Goal: Information Seeking & Learning: Learn about a topic

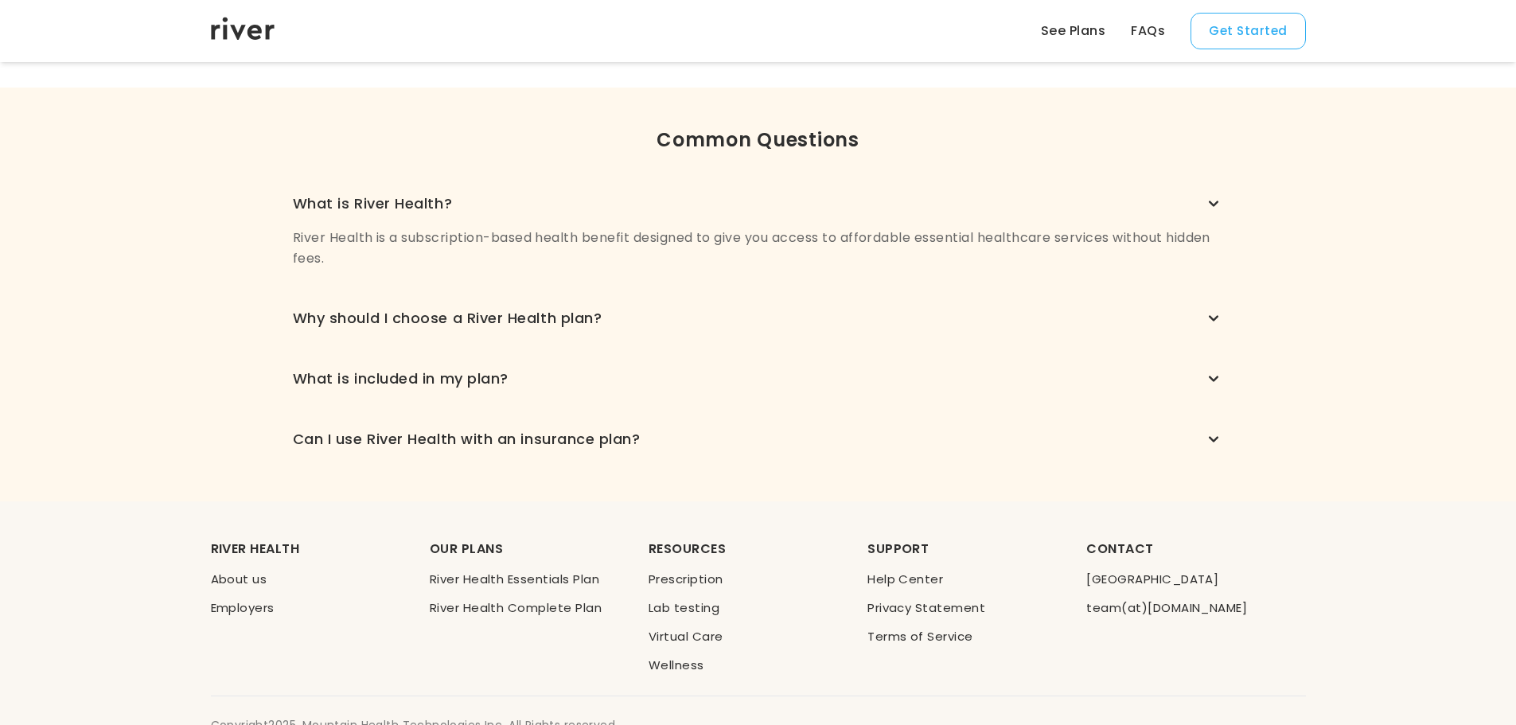
scroll to position [1114, 0]
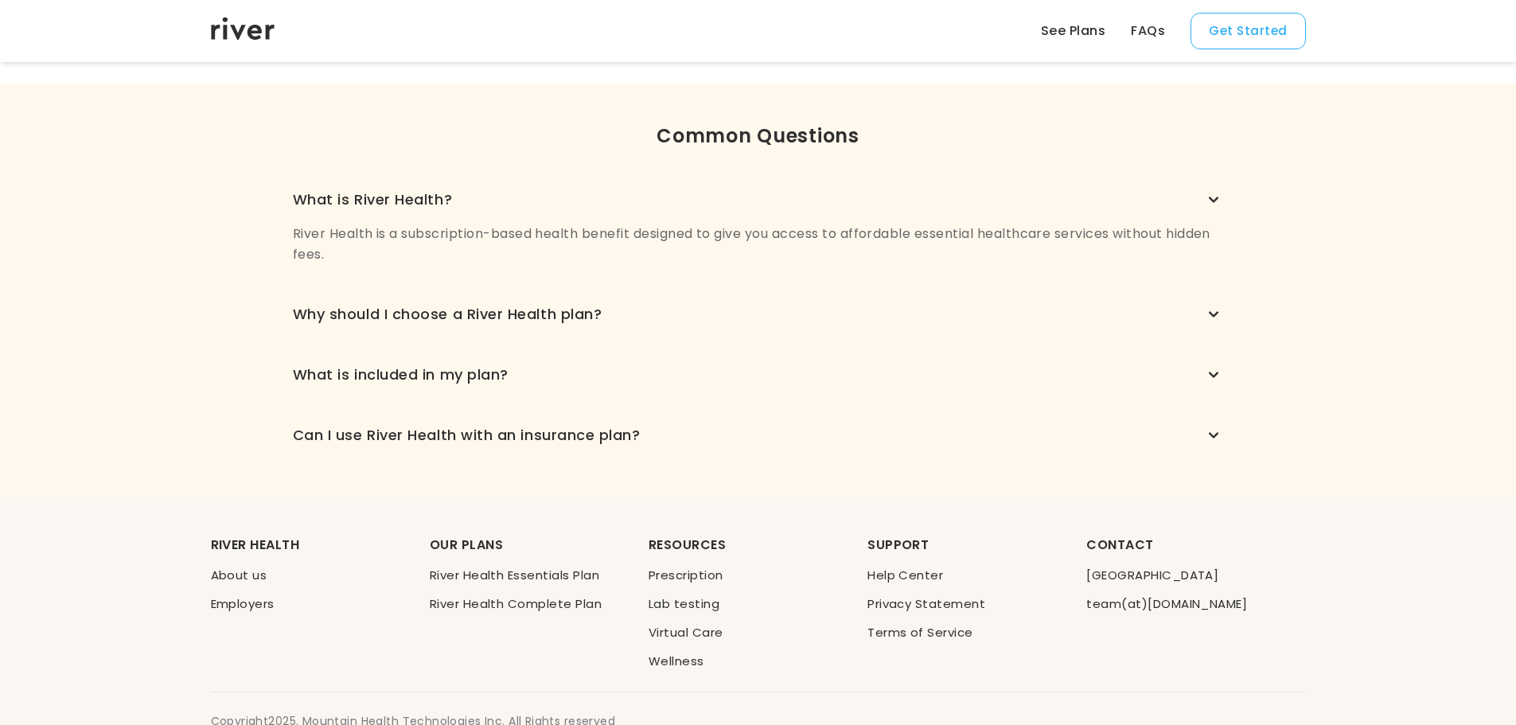
click at [1214, 203] on icon "button" at bounding box center [1213, 199] width 19 height 19
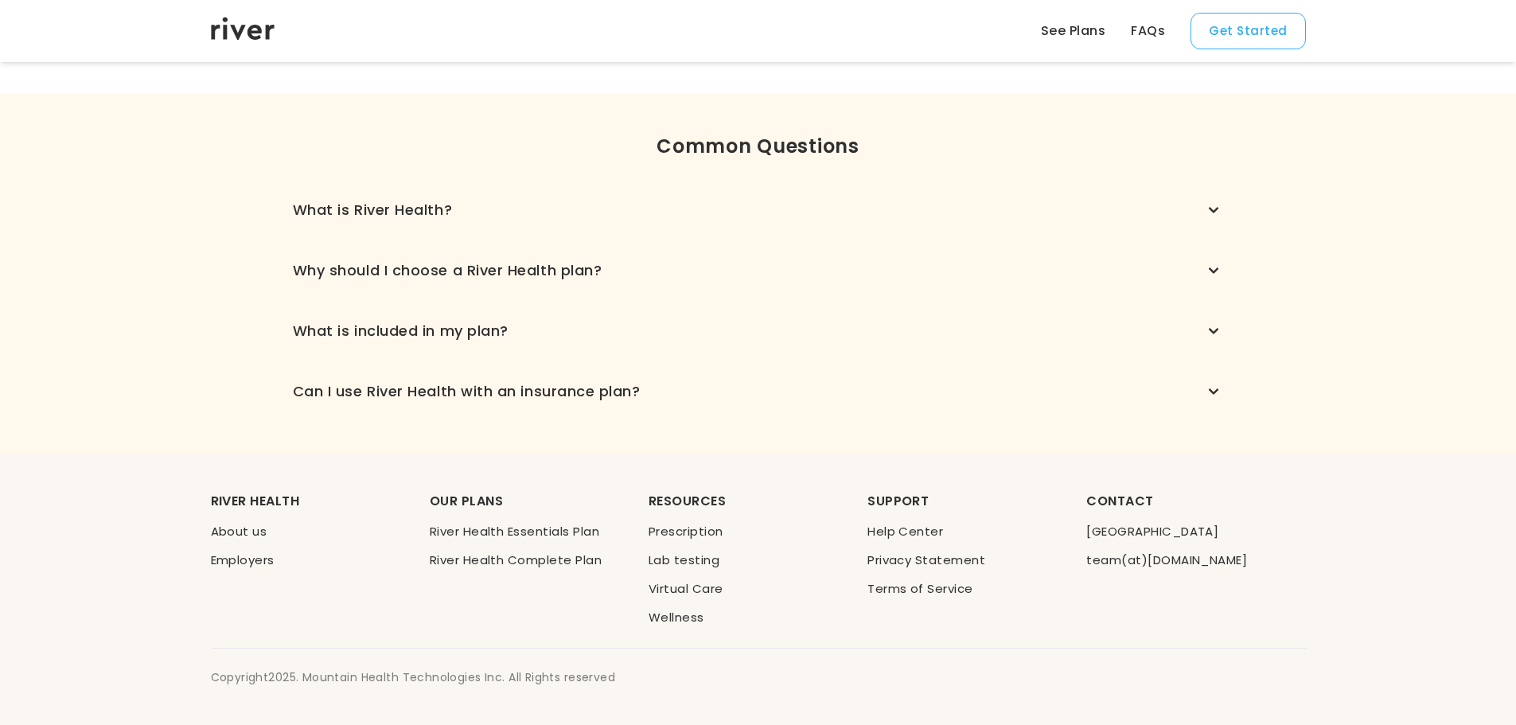
click at [1214, 203] on icon "button" at bounding box center [1213, 210] width 19 height 19
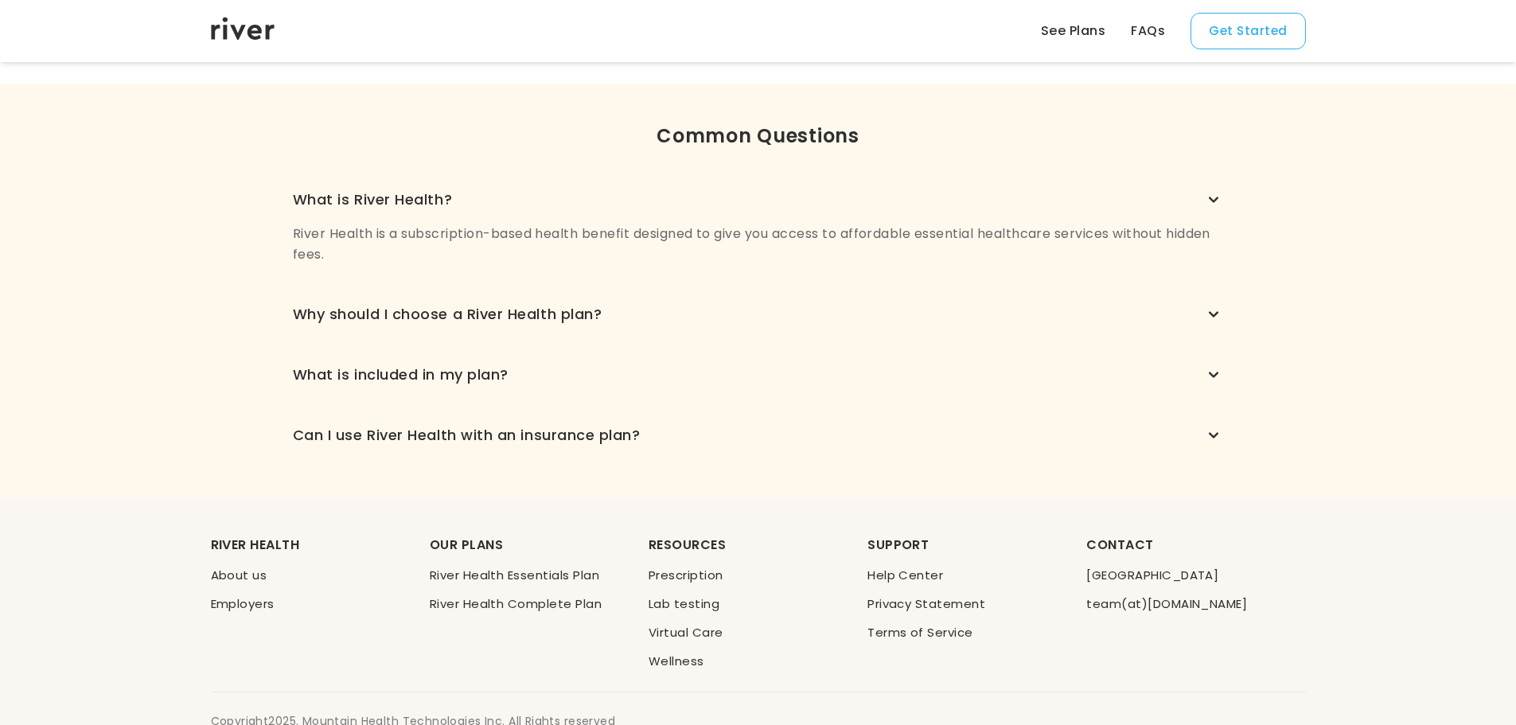
click at [1214, 203] on icon "button" at bounding box center [1213, 199] width 19 height 19
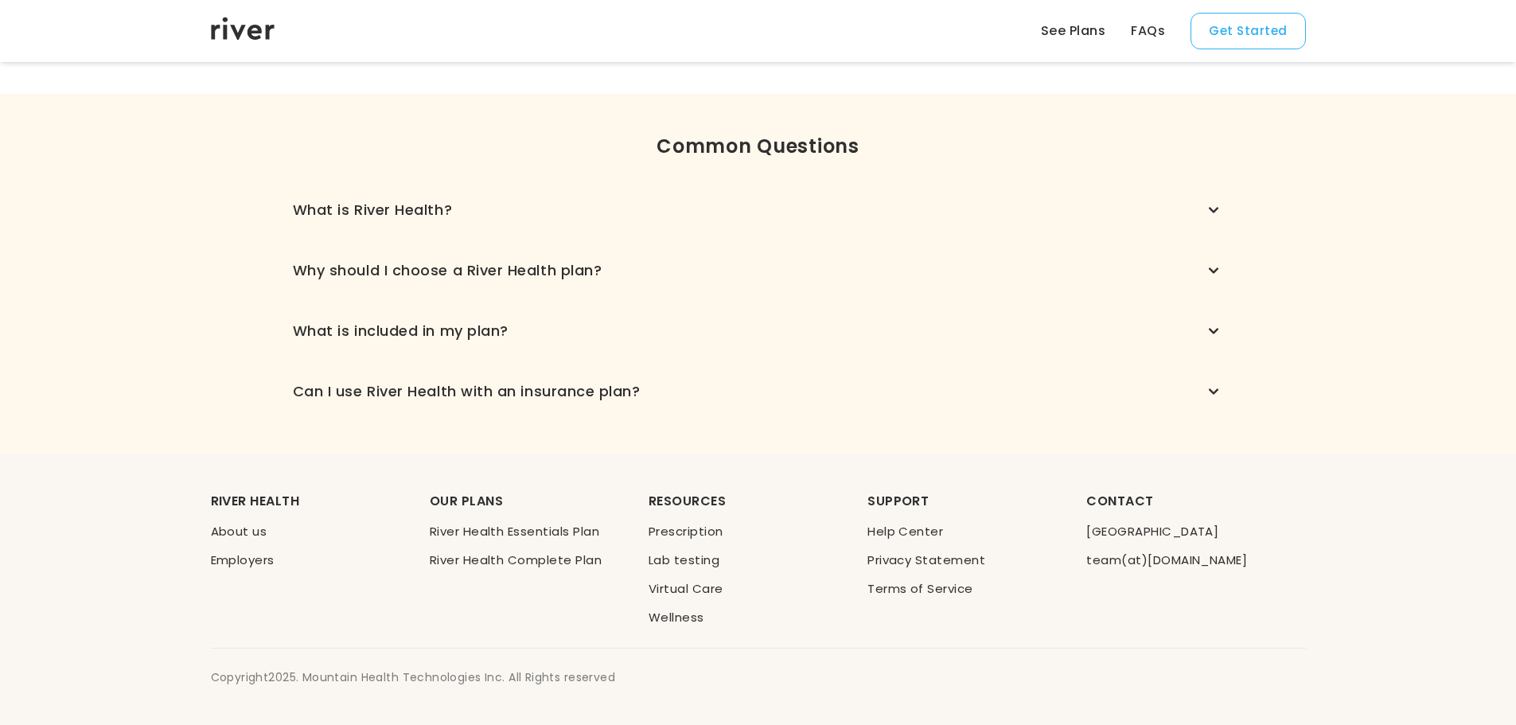
click at [1217, 272] on icon "button" at bounding box center [1213, 270] width 19 height 19
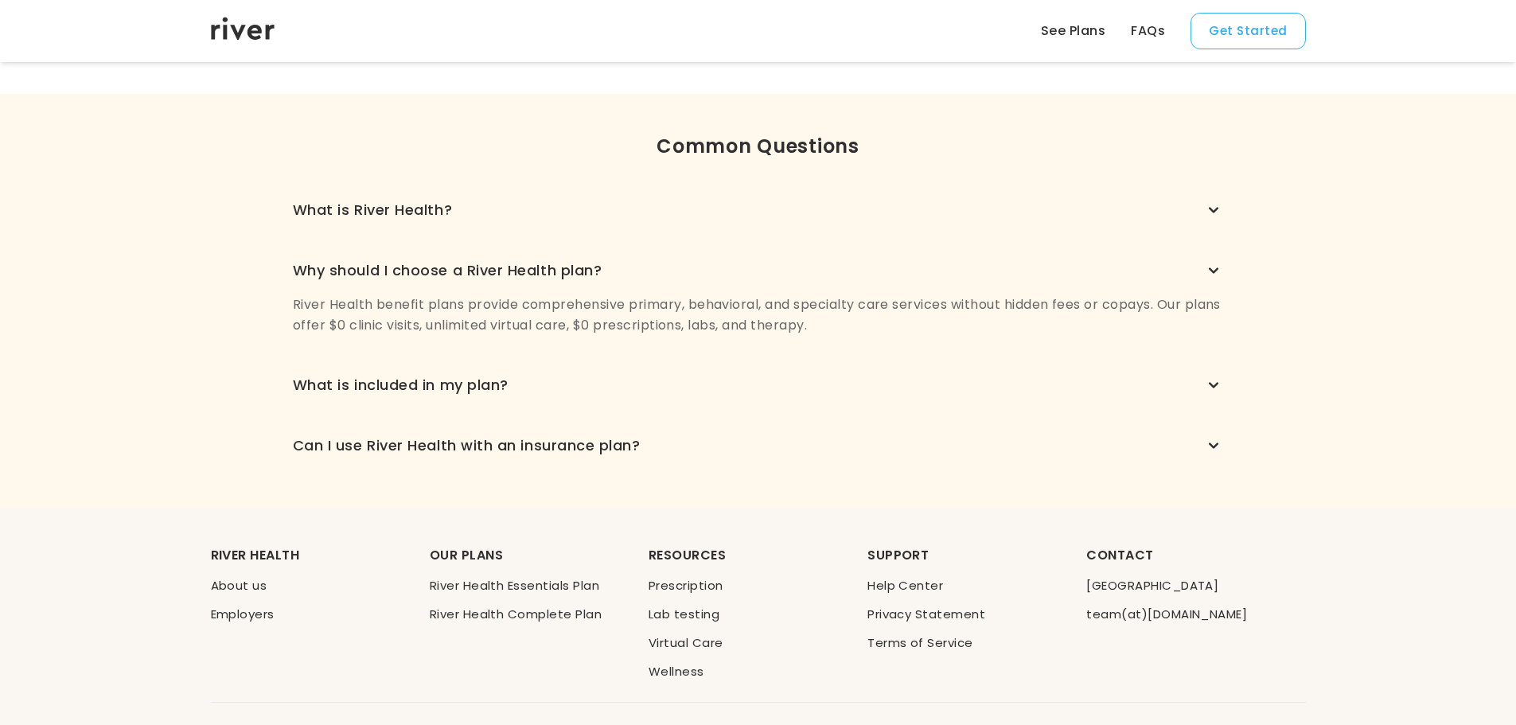
click at [1217, 270] on icon "button" at bounding box center [1214, 271] width 10 height 6
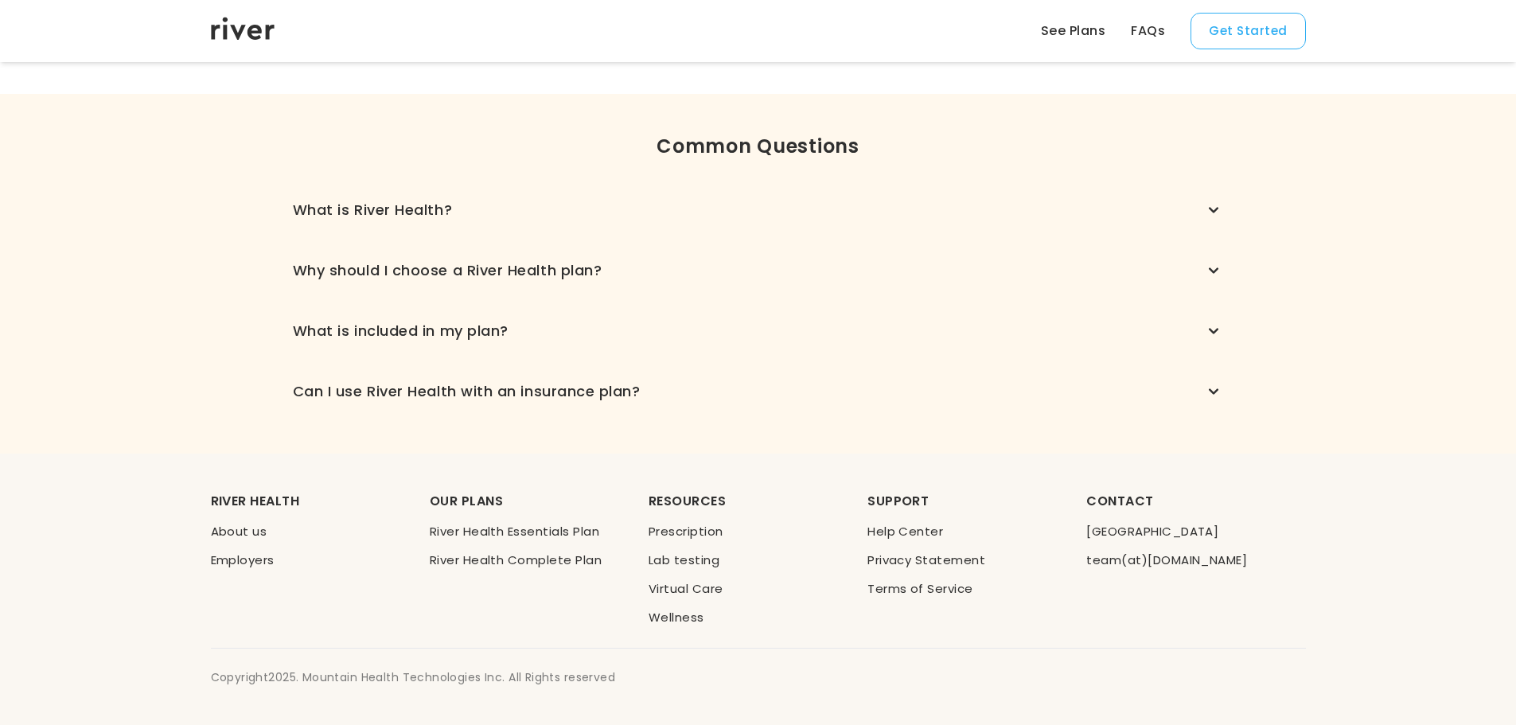
click at [1217, 323] on icon "button" at bounding box center [1213, 330] width 19 height 19
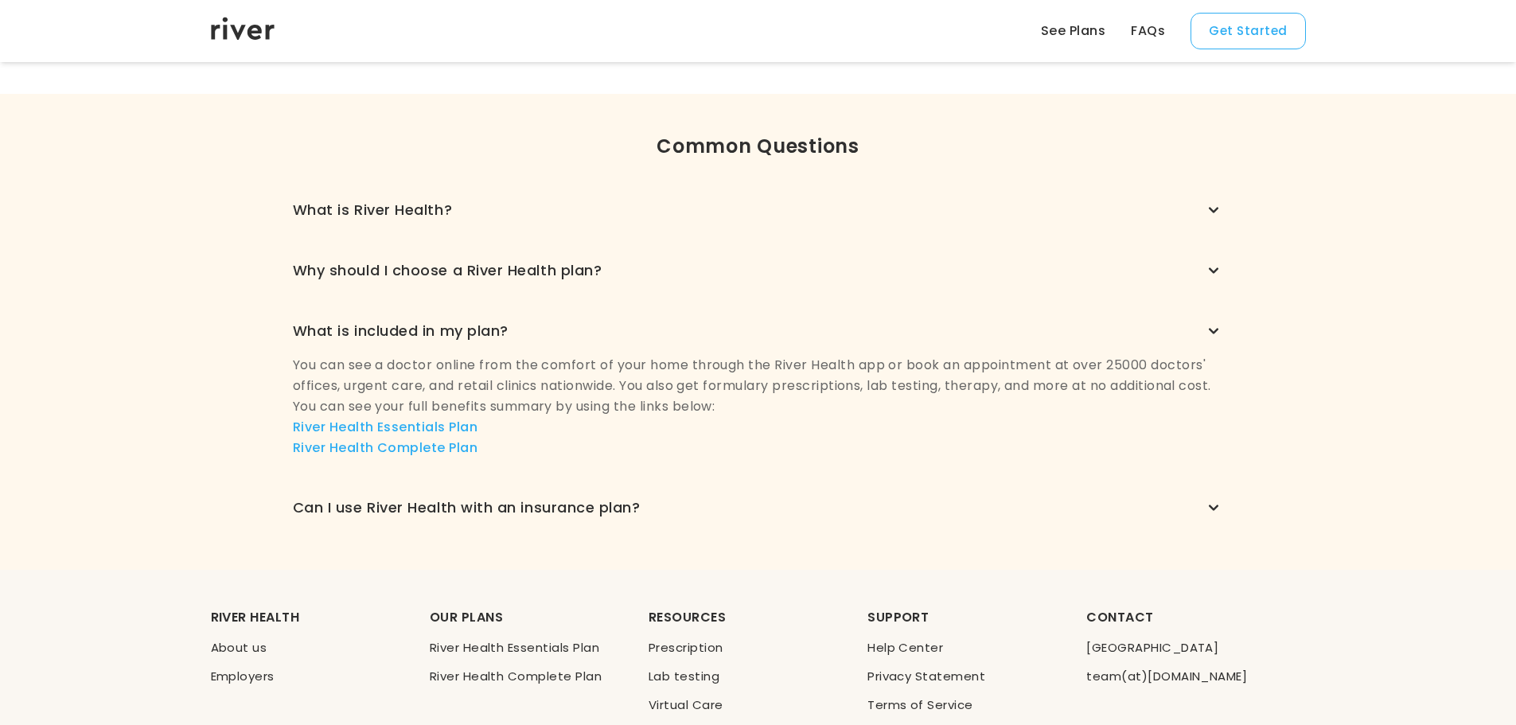
click at [1215, 325] on icon "button" at bounding box center [1213, 330] width 19 height 19
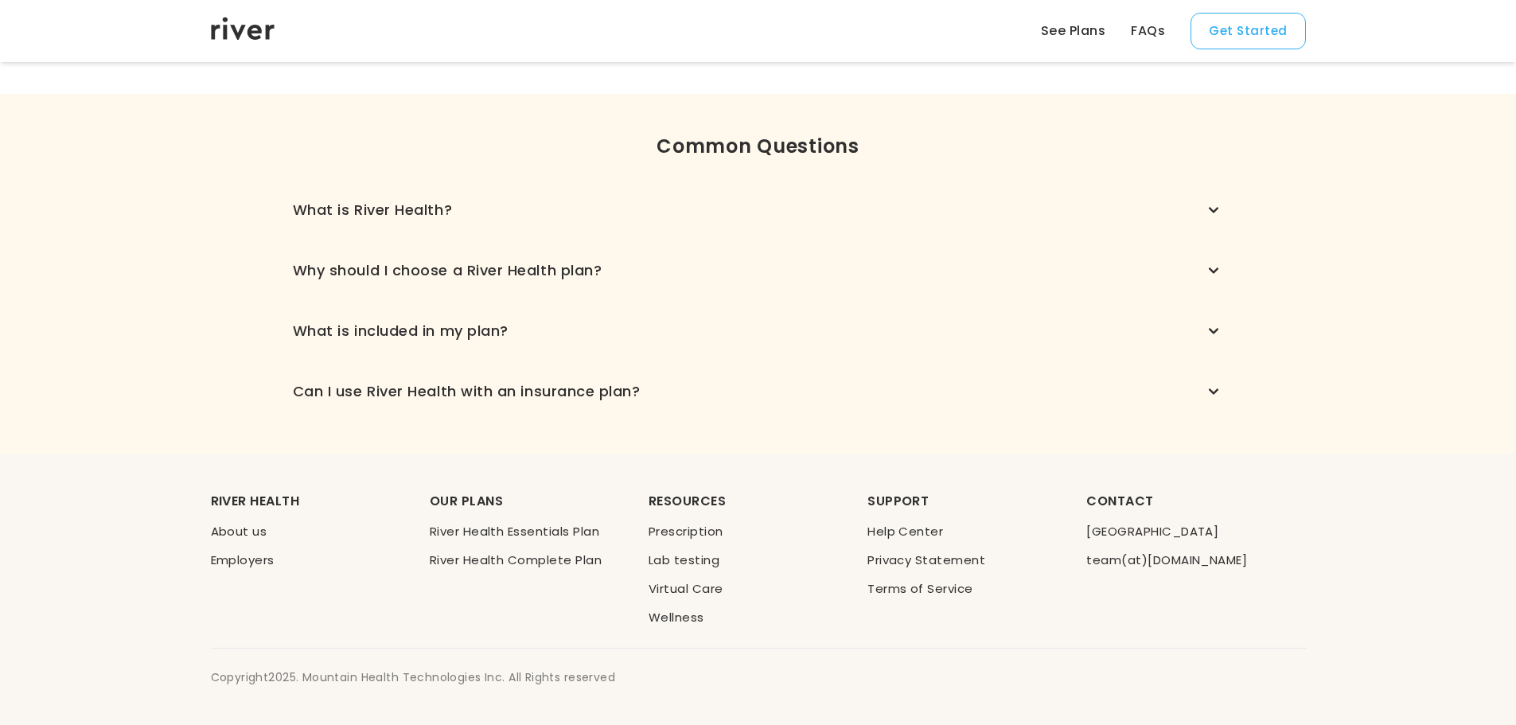
click at [1219, 379] on div "What is River Health? River Health is a subscription-based health benefit desig…" at bounding box center [758, 301] width 931 height 204
click at [1219, 385] on icon "button" at bounding box center [1213, 391] width 19 height 19
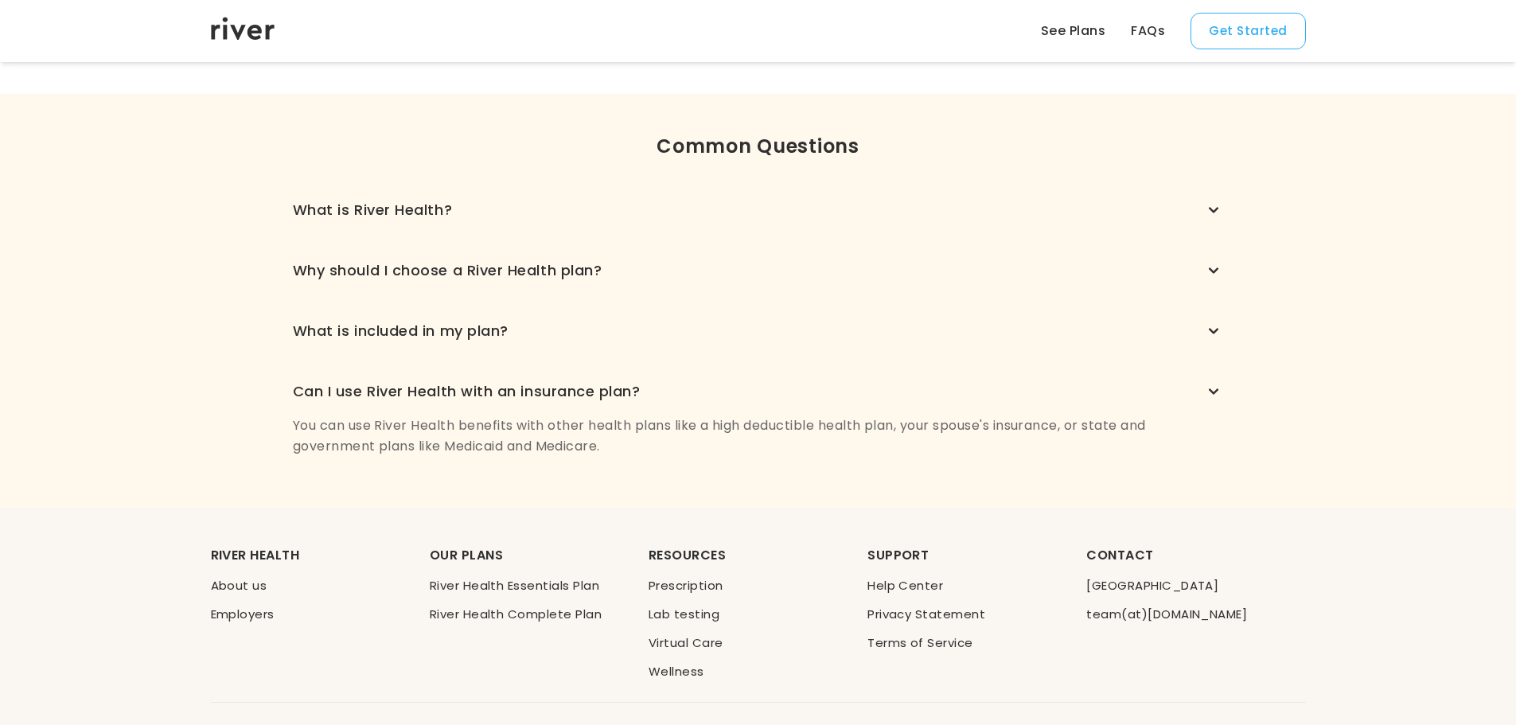
click at [1219, 385] on icon "button" at bounding box center [1213, 391] width 19 height 19
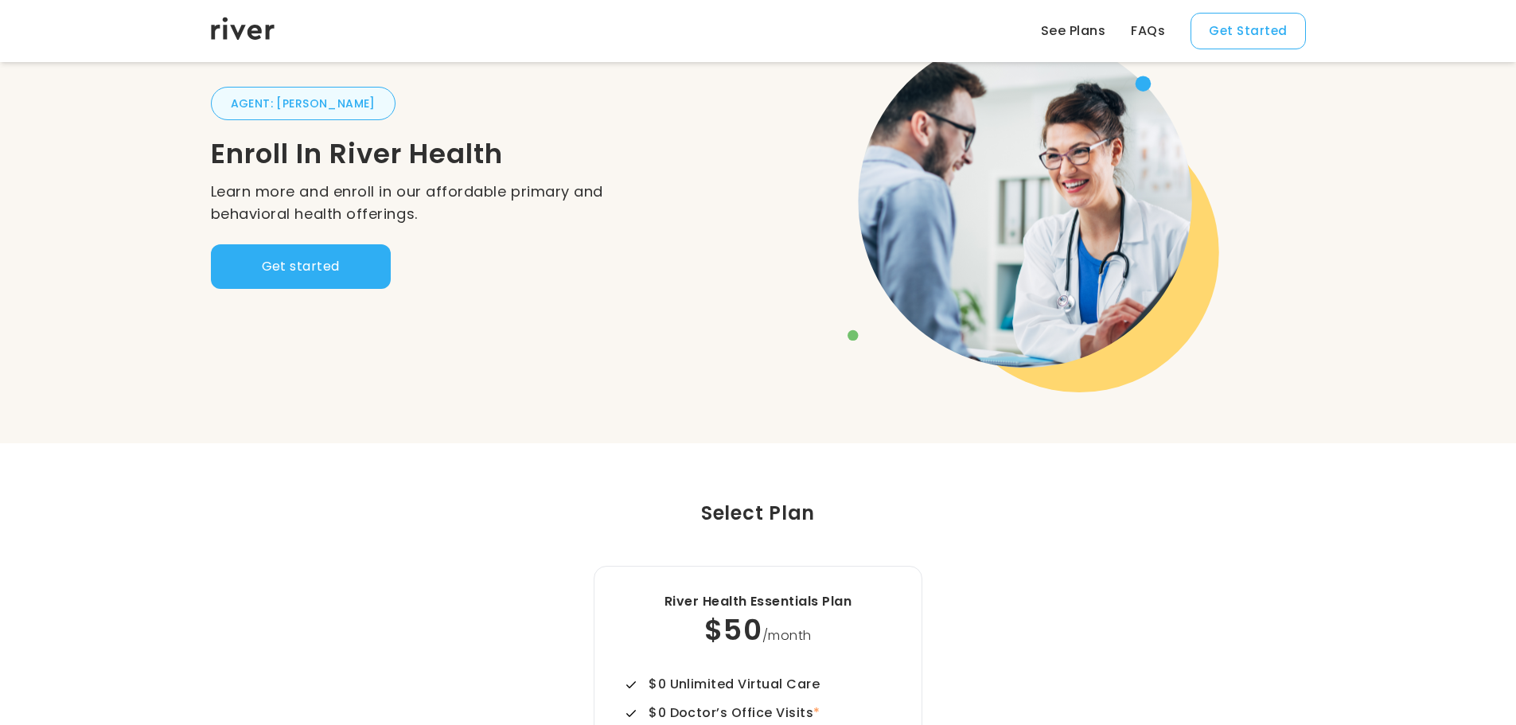
scroll to position [0, 0]
